Goal: Information Seeking & Learning: Learn about a topic

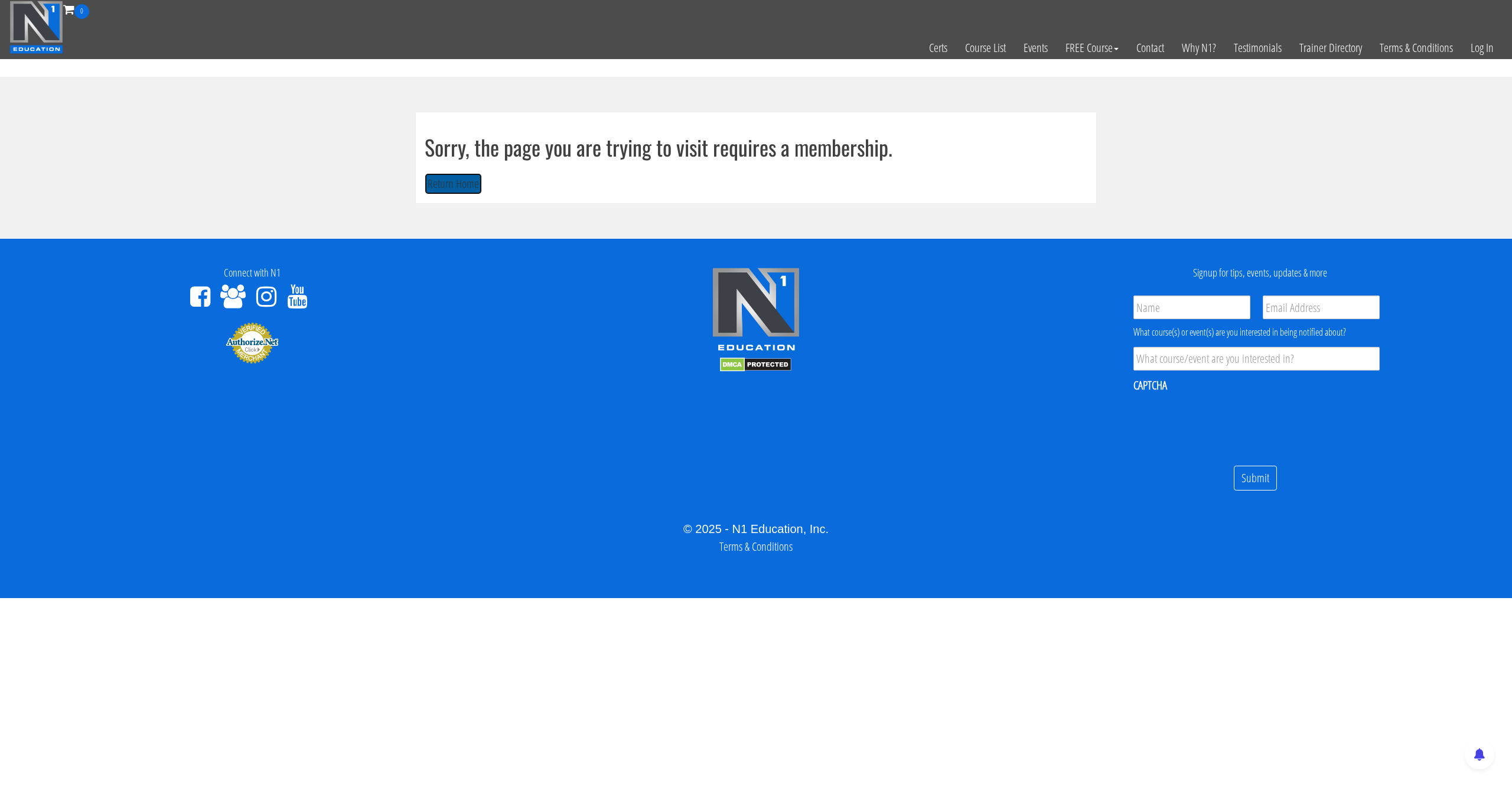
click at [449, 182] on button "Return Home" at bounding box center [453, 184] width 57 height 22
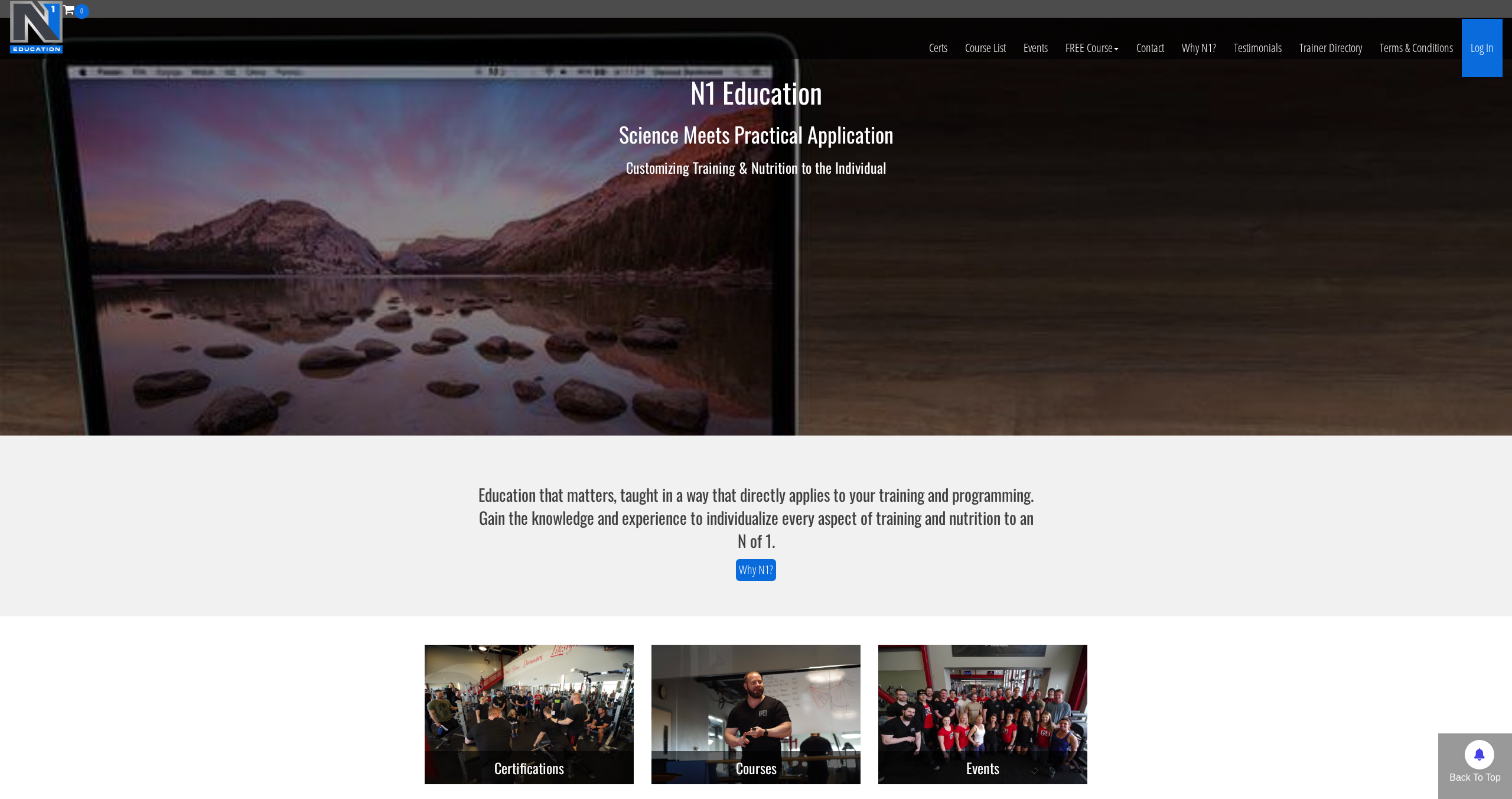
click at [1478, 65] on link "Log In" at bounding box center [1481, 48] width 41 height 58
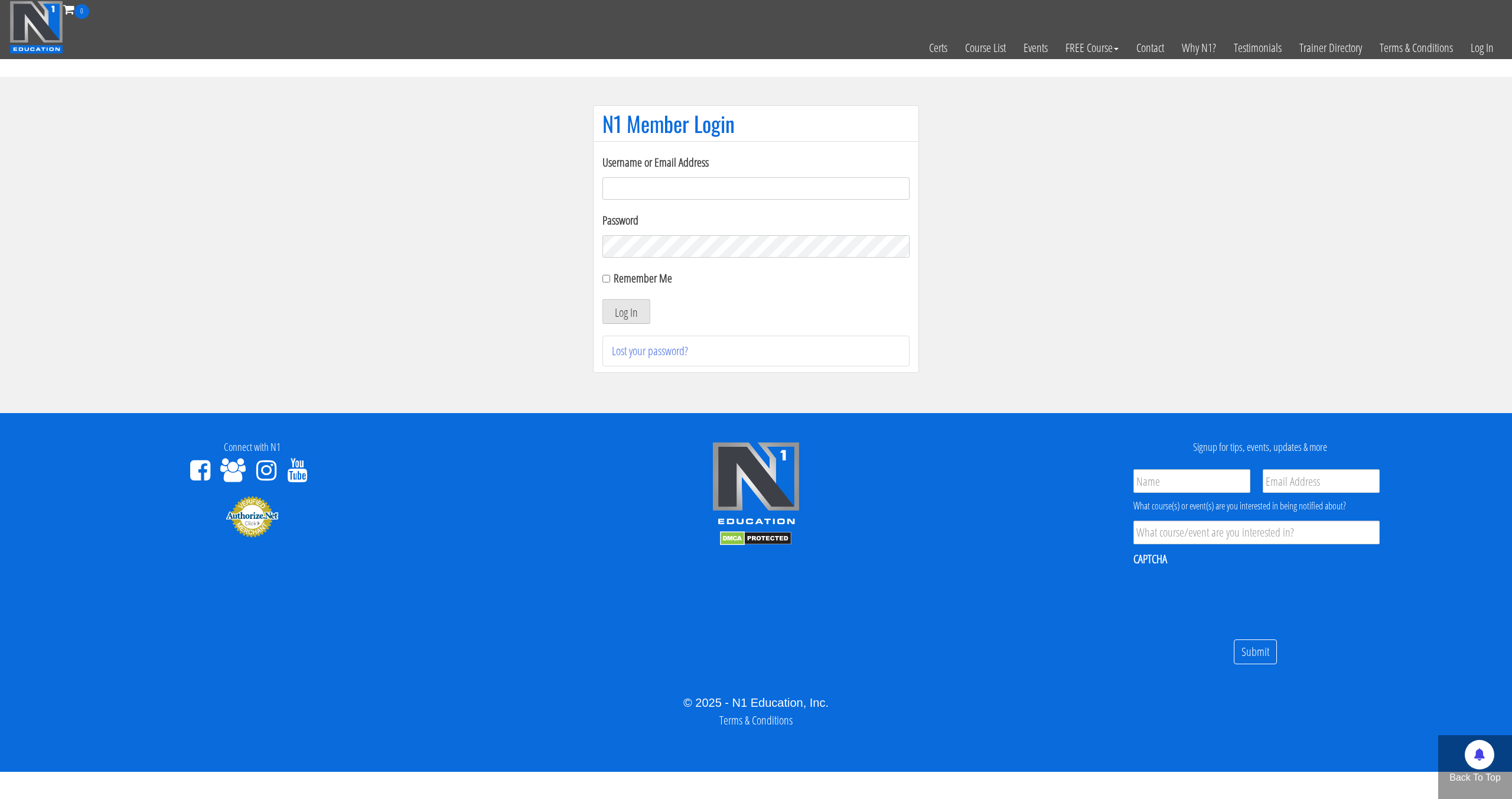
type input "pinedaa24@gmail.com"
click at [602, 299] on button "Log In" at bounding box center [626, 311] width 48 height 25
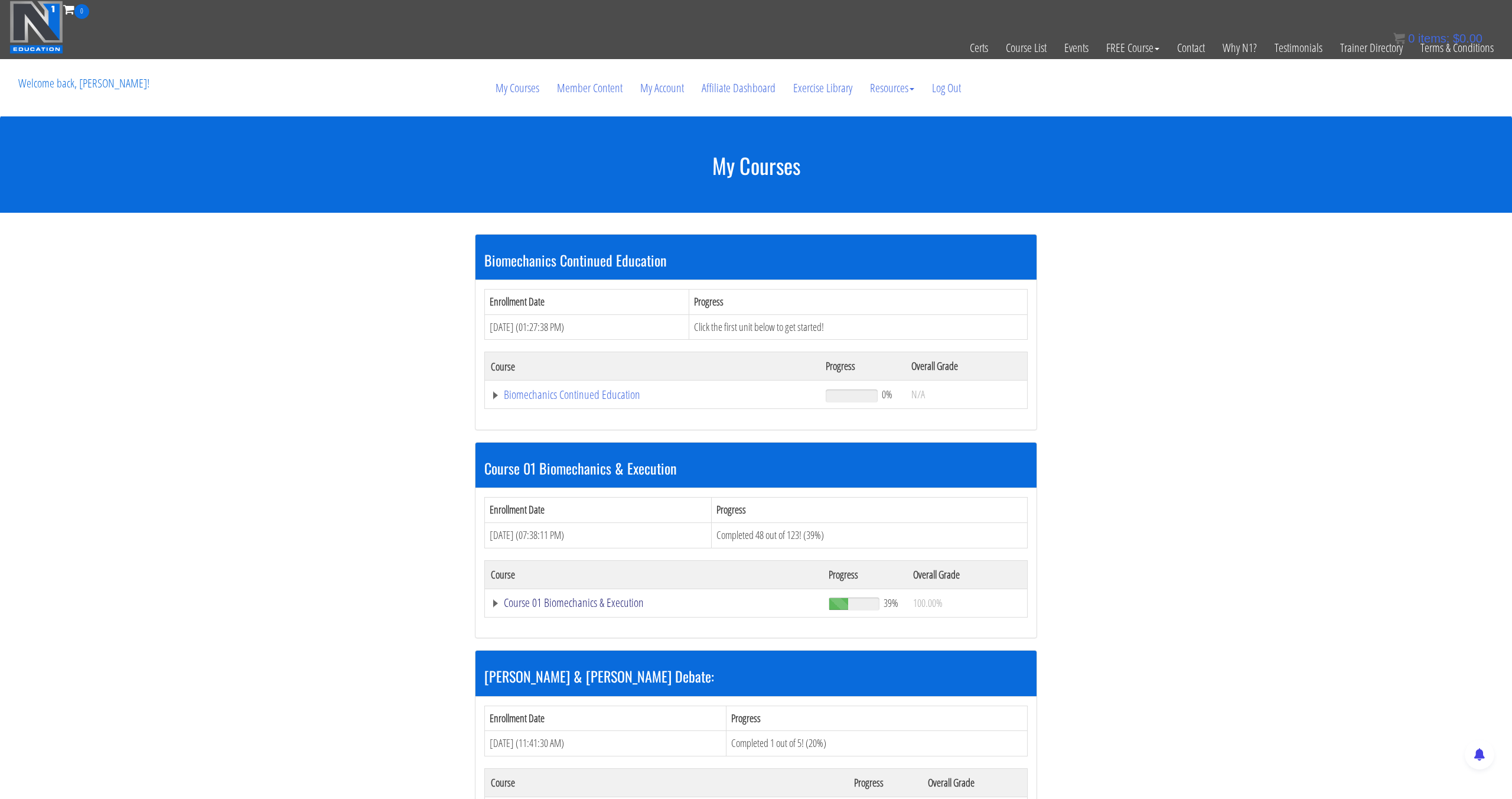
click at [612, 597] on link "Course 01 Biomechanics & Execution" at bounding box center [653, 602] width 326 height 12
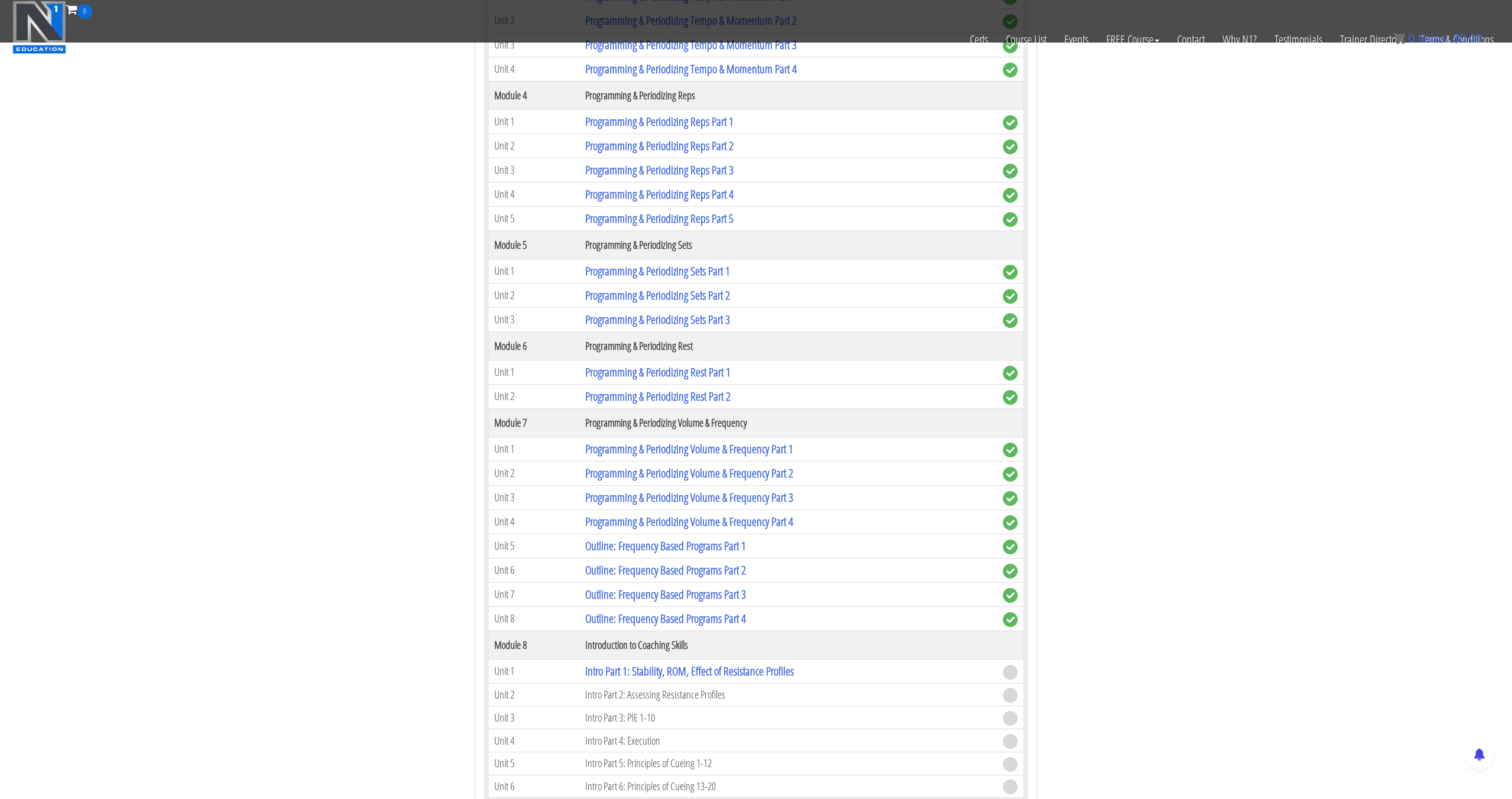
scroll to position [1437, 0]
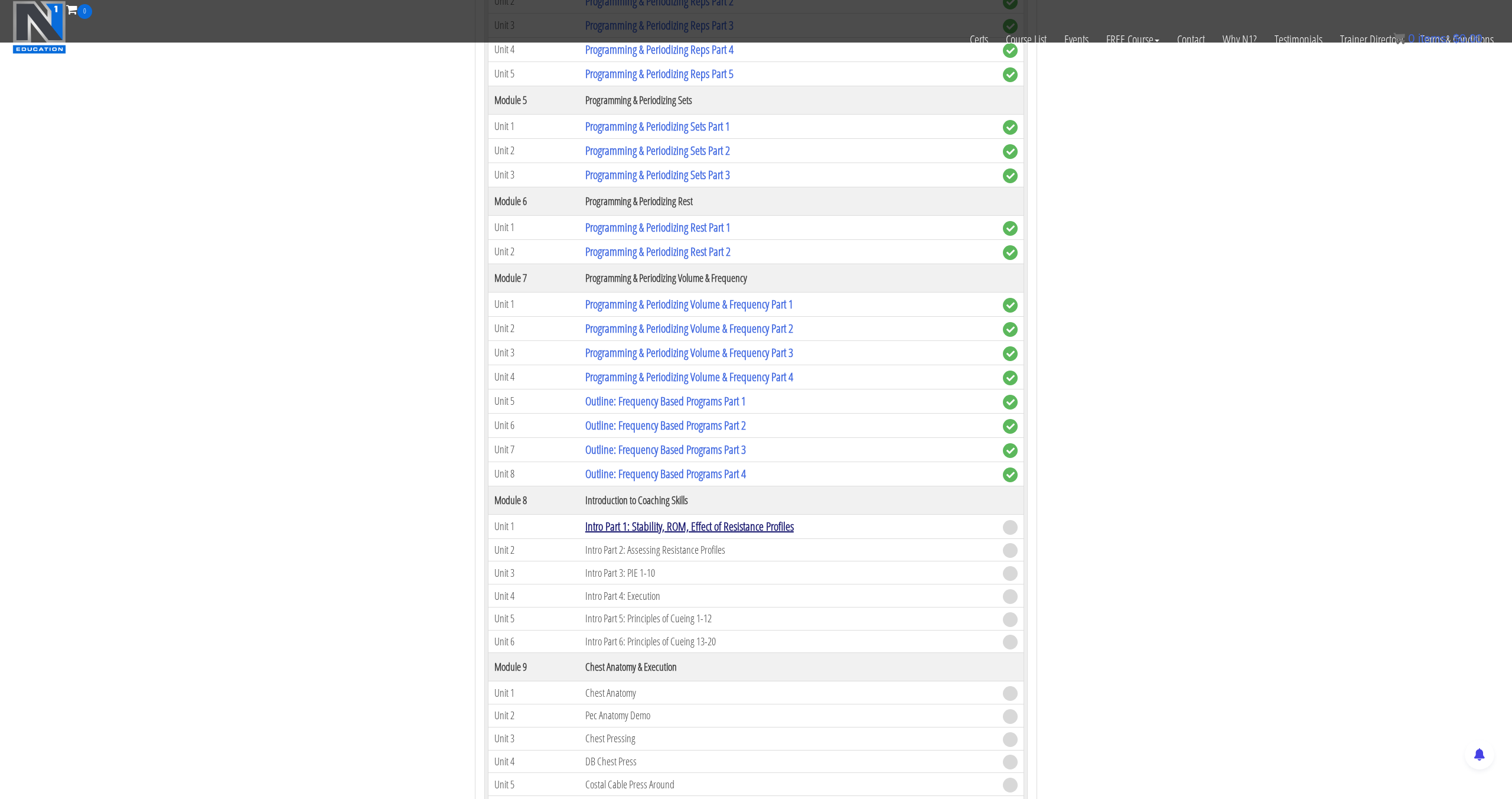
click at [704, 528] on link "Intro Part 1: Stability, ROM, Effect of Resistance Profiles" at bounding box center [690, 526] width 208 height 16
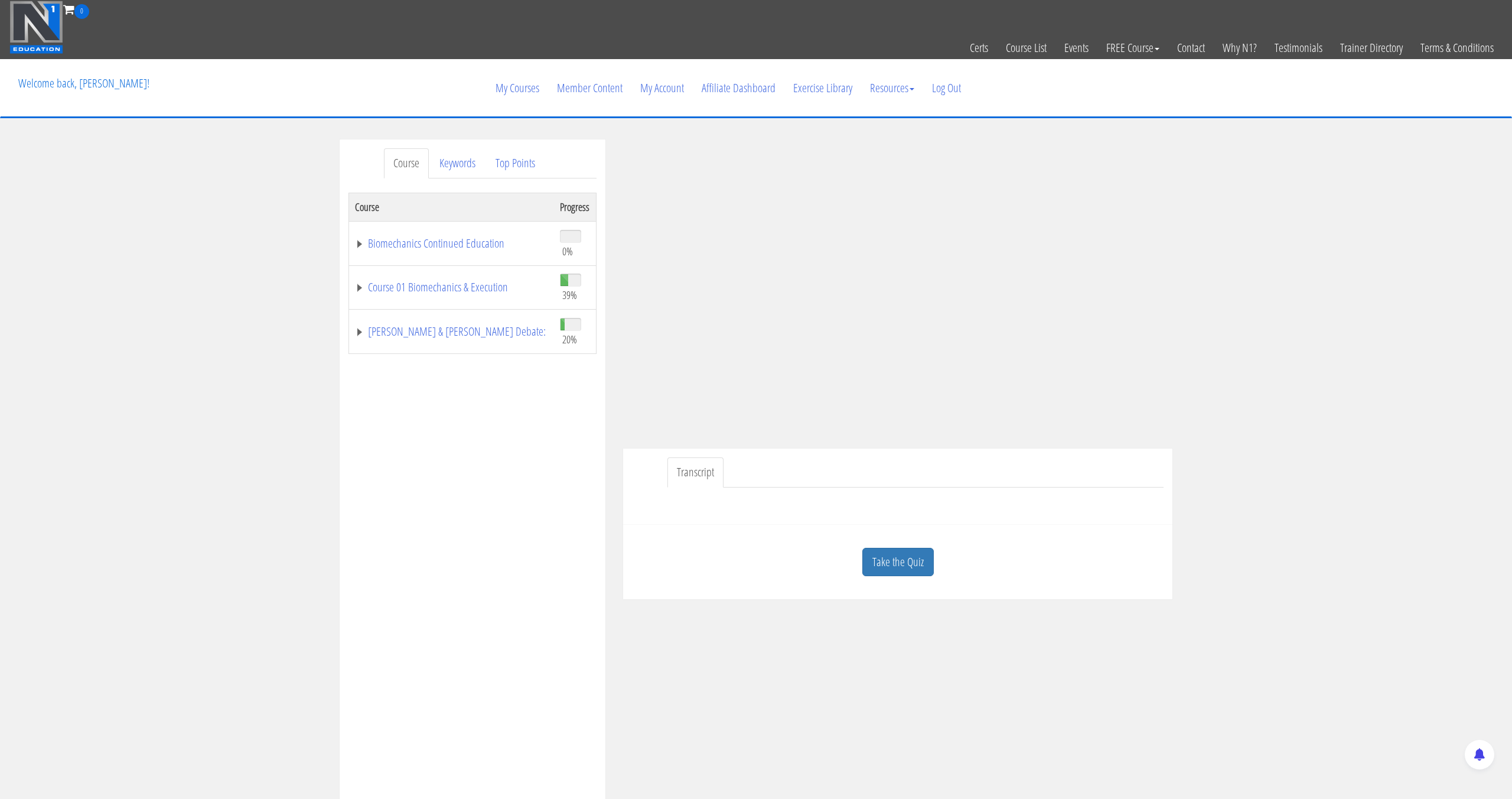
click at [917, 558] on link "Take the Quiz" at bounding box center [897, 562] width 71 height 29
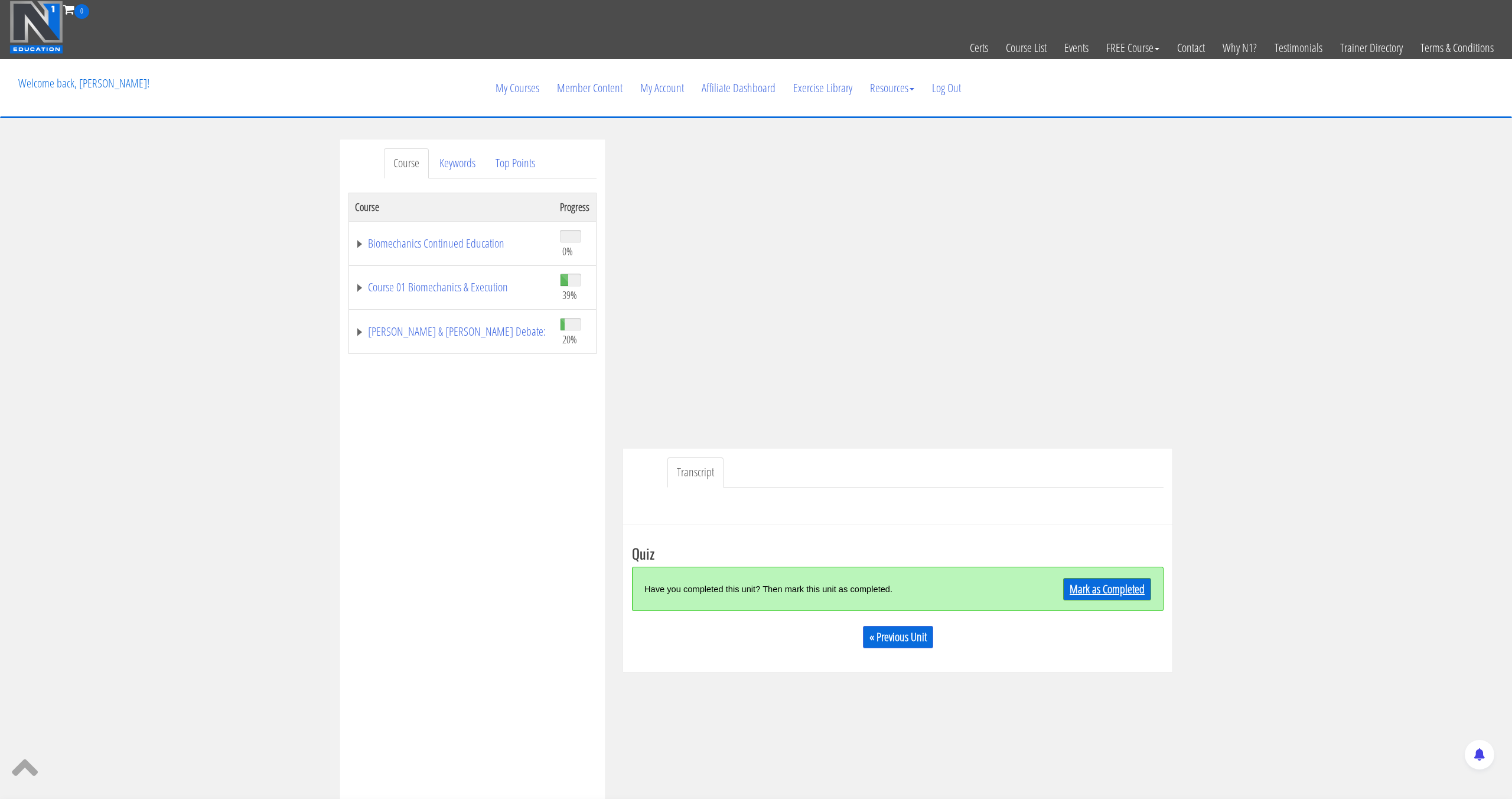
click at [1085, 589] on link "Mark as Completed" at bounding box center [1107, 589] width 88 height 22
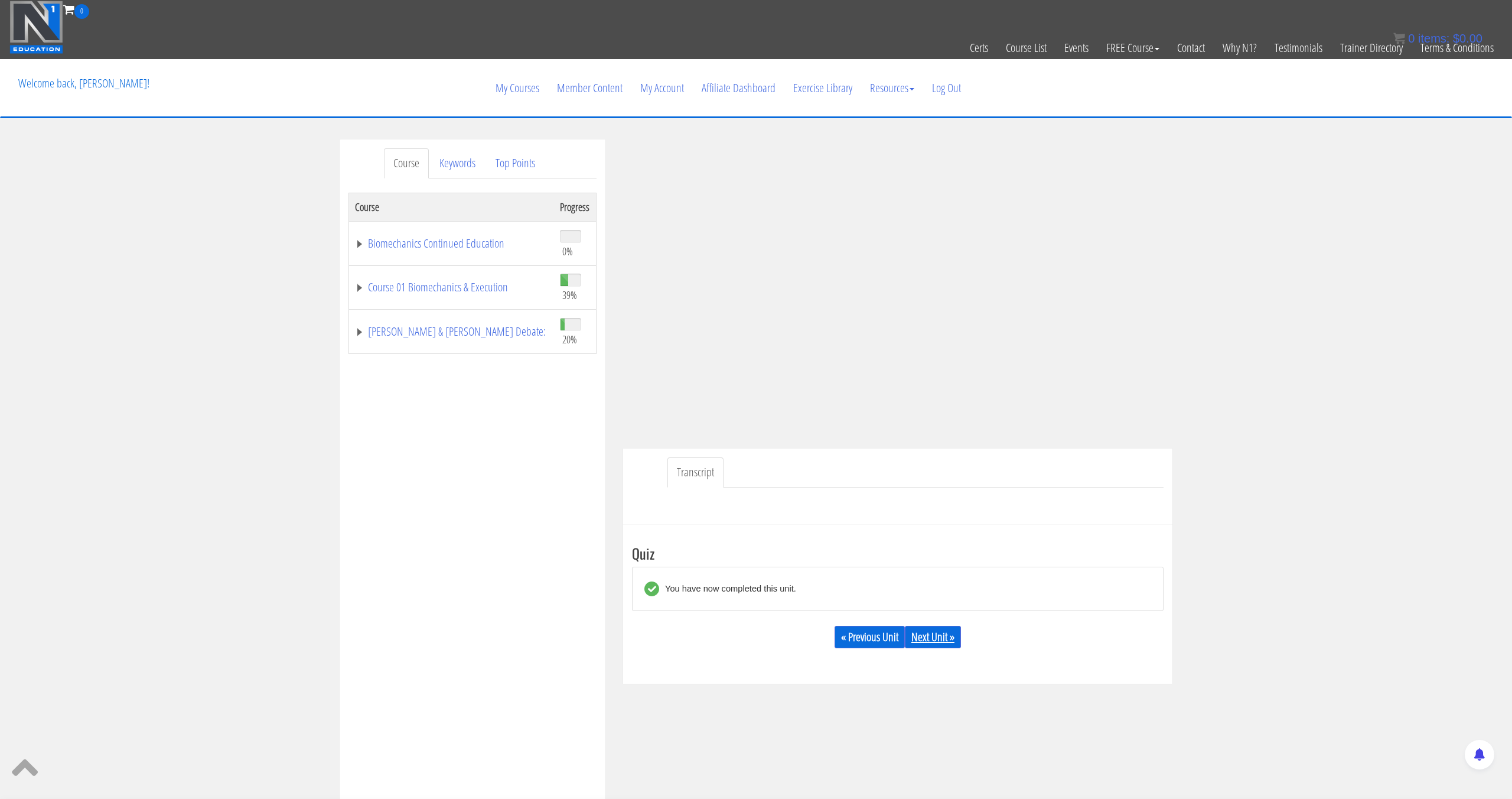
click at [950, 640] on link "Next Unit »" at bounding box center [933, 636] width 56 height 22
